Goal: Check status: Check status

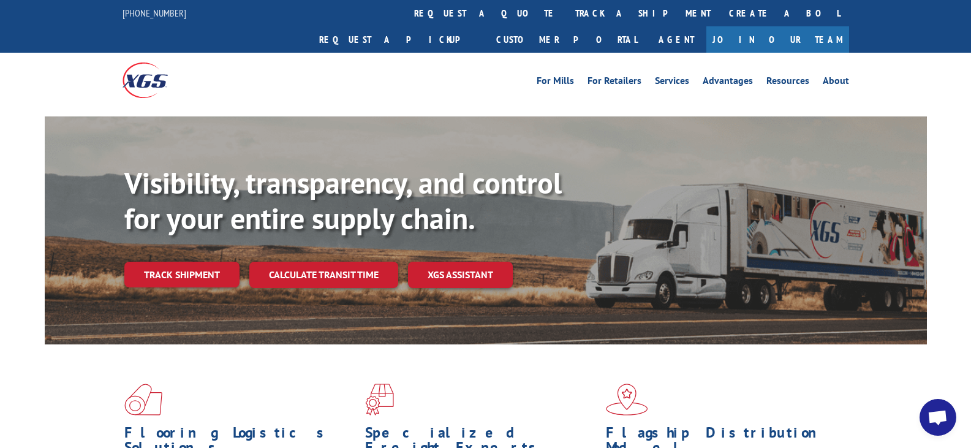
click at [566, 17] on link "track a shipment" at bounding box center [643, 13] width 154 height 26
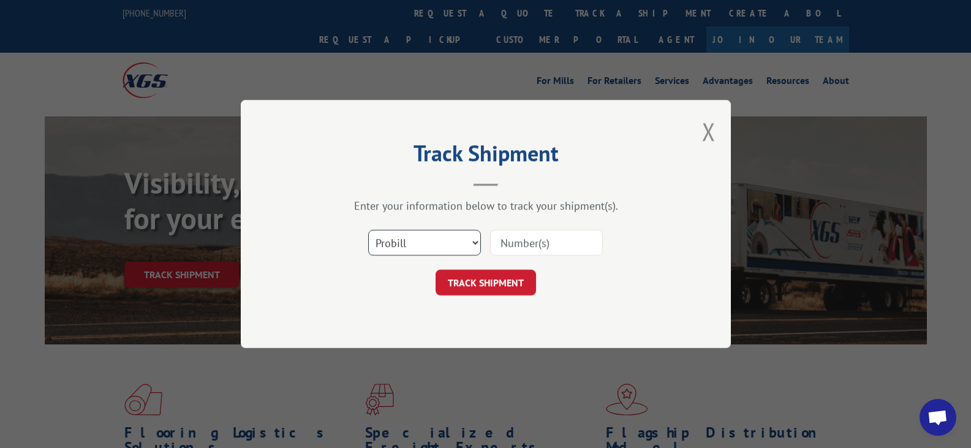
click at [434, 249] on select "Select category... Probill BOL PO" at bounding box center [424, 243] width 113 height 26
select select "bol"
click at [368, 230] on select "Select category... Probill BOL PO" at bounding box center [424, 243] width 113 height 26
click at [507, 239] on input at bounding box center [546, 243] width 113 height 26
paste input "190671"
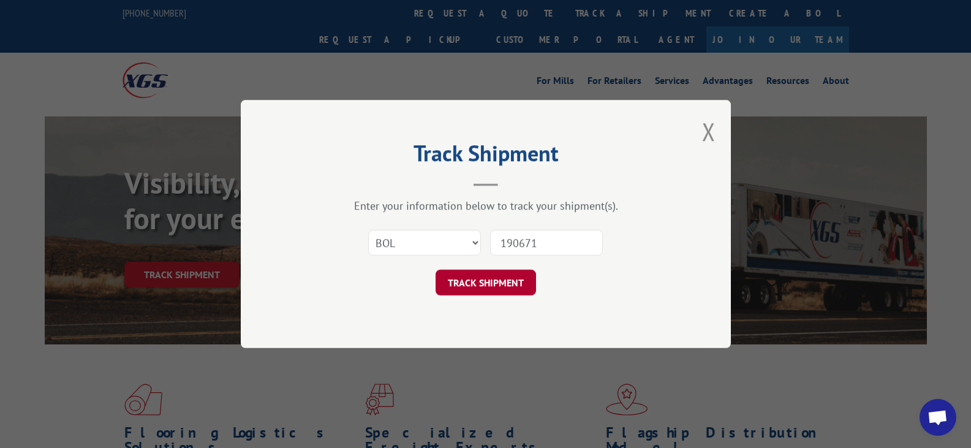
type input "190671"
click at [484, 285] on button "TRACK SHIPMENT" at bounding box center [485, 282] width 100 height 26
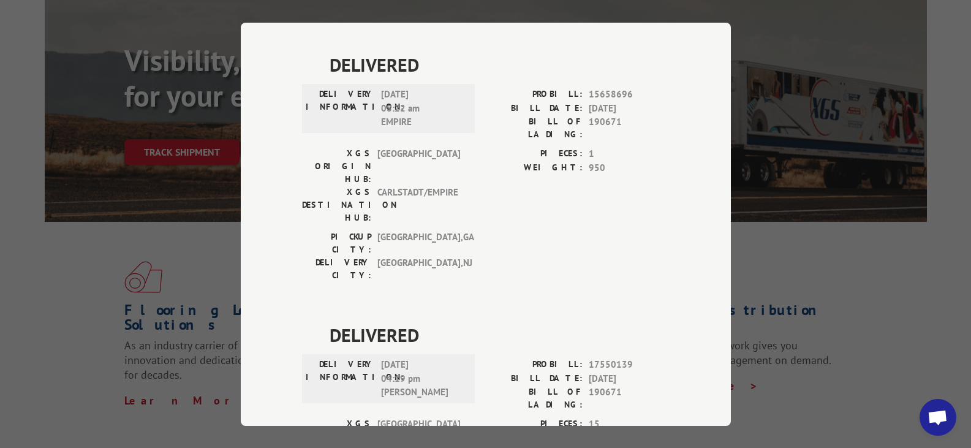
scroll to position [363, 0]
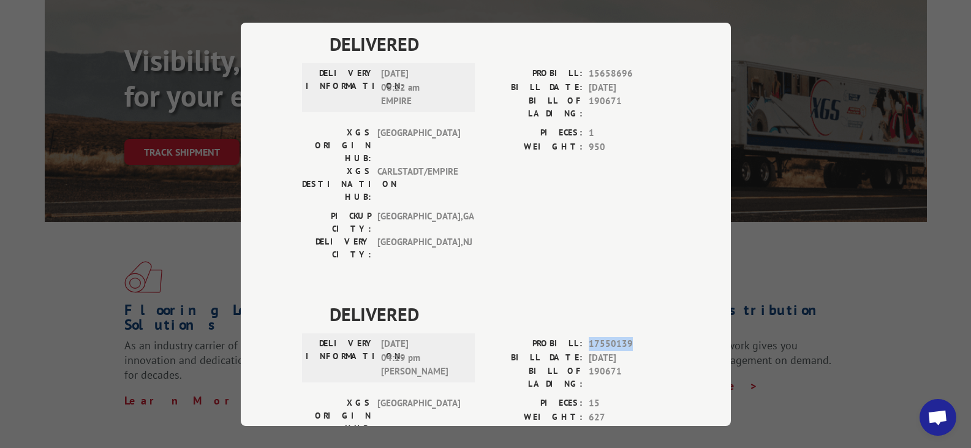
drag, startPoint x: 629, startPoint y: 215, endPoint x: 584, endPoint y: 214, distance: 45.3
click at [588, 337] on span "17550139" at bounding box center [628, 344] width 81 height 14
copy span "17550139"
